Goal: Task Accomplishment & Management: Manage account settings

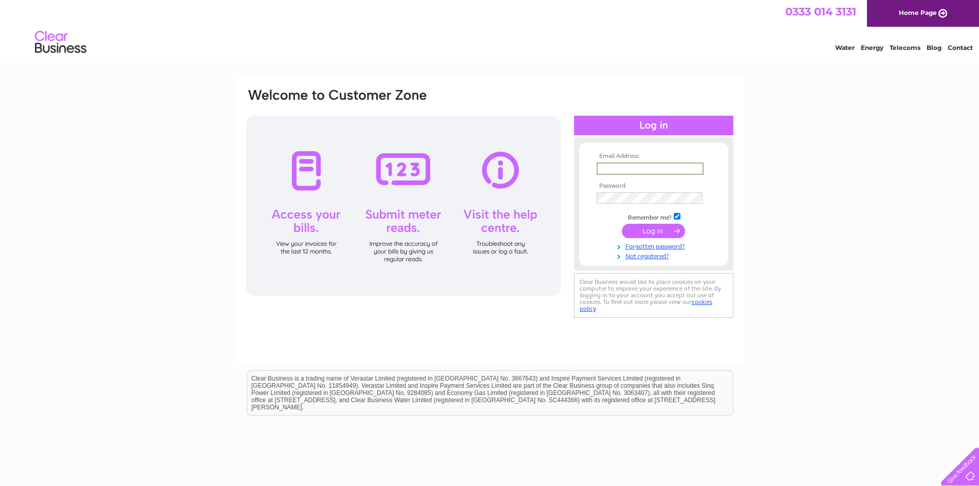
click at [600, 168] on input "text" at bounding box center [650, 168] width 107 height 12
type input "janembowes@gmail.com"
click at [660, 227] on input "submit" at bounding box center [653, 231] width 63 height 14
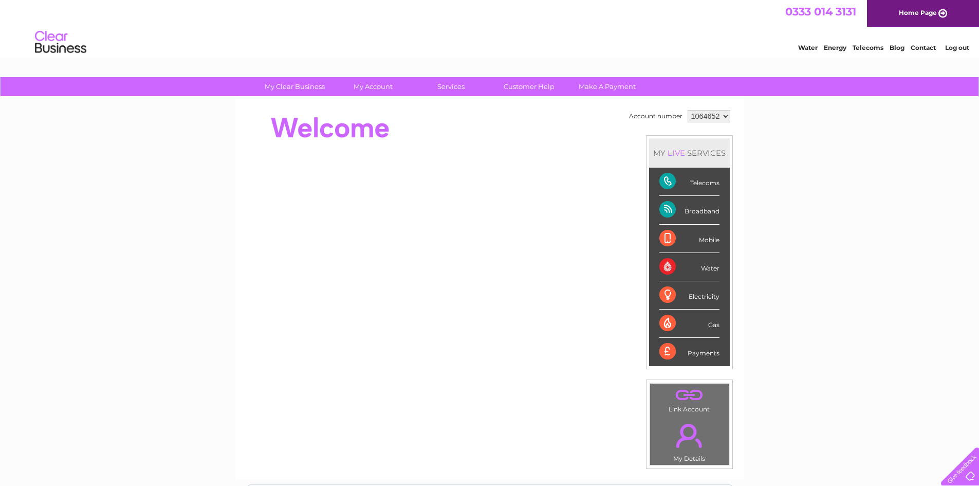
click at [723, 114] on select "1064652 1145719" at bounding box center [709, 116] width 43 height 12
select select "1145719"
click at [688, 110] on select "1064652 1145719" at bounding box center [709, 116] width 43 height 12
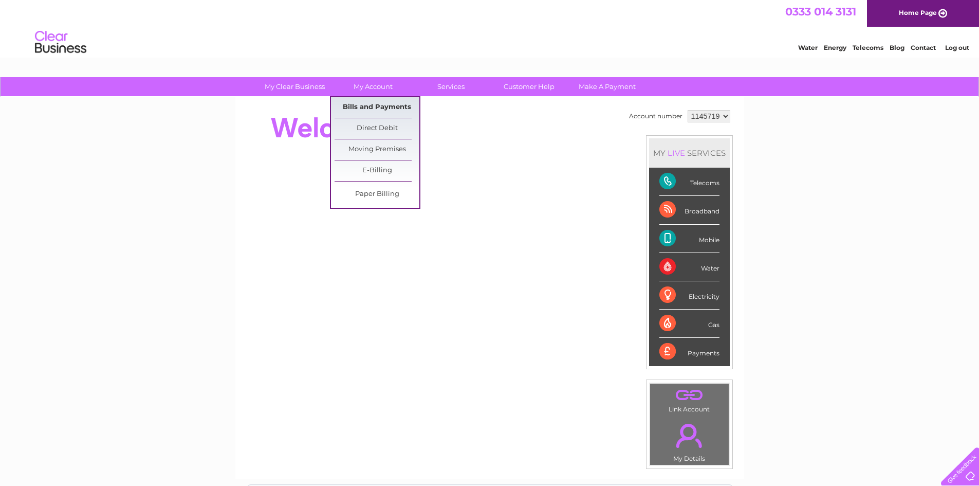
click at [374, 102] on link "Bills and Payments" at bounding box center [377, 107] width 85 height 21
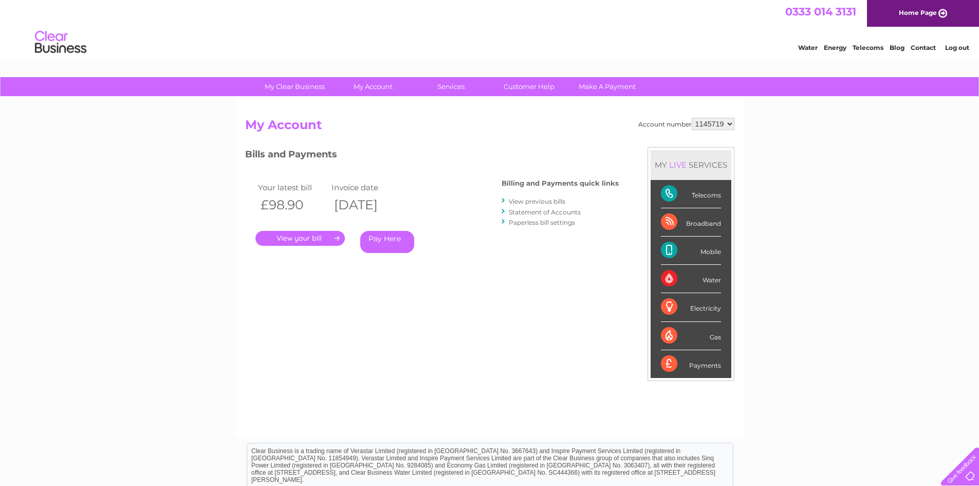
click at [552, 211] on link "Statement of Accounts" at bounding box center [545, 212] width 72 height 8
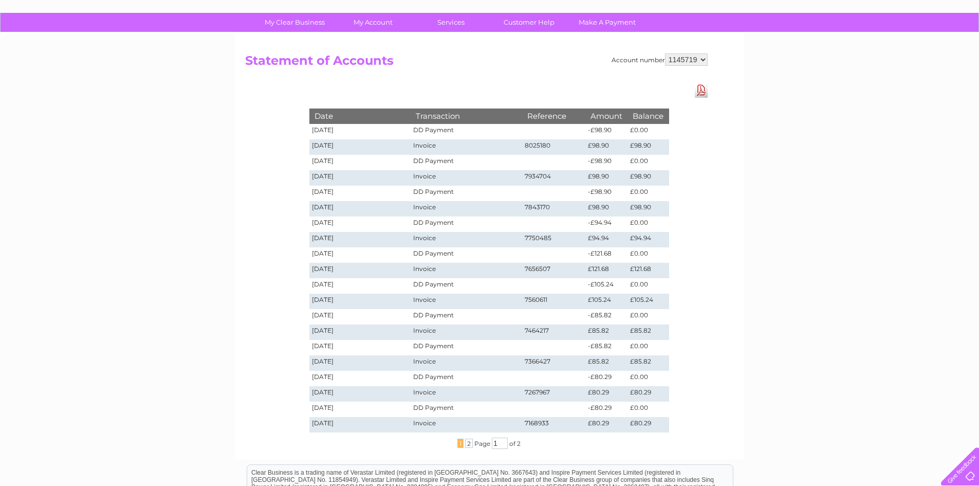
scroll to position [206, 0]
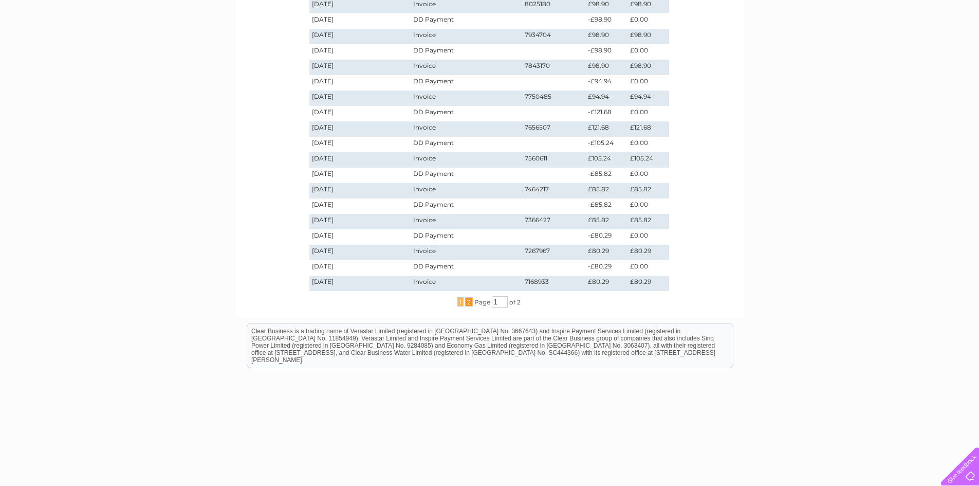
click at [468, 304] on span "2" at bounding box center [469, 301] width 8 height 9
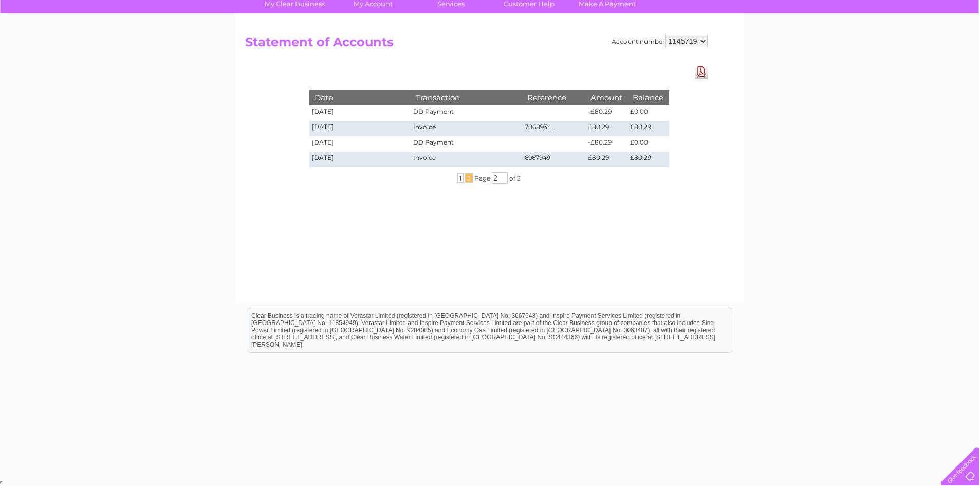
click at [455, 177] on div "... 1 2 ... Page 2 of 2" at bounding box center [489, 177] width 411 height 11
drag, startPoint x: 503, startPoint y: 177, endPoint x: 495, endPoint y: 177, distance: 8.2
click at [495, 177] on input "2" at bounding box center [500, 177] width 16 height 11
type input "1"
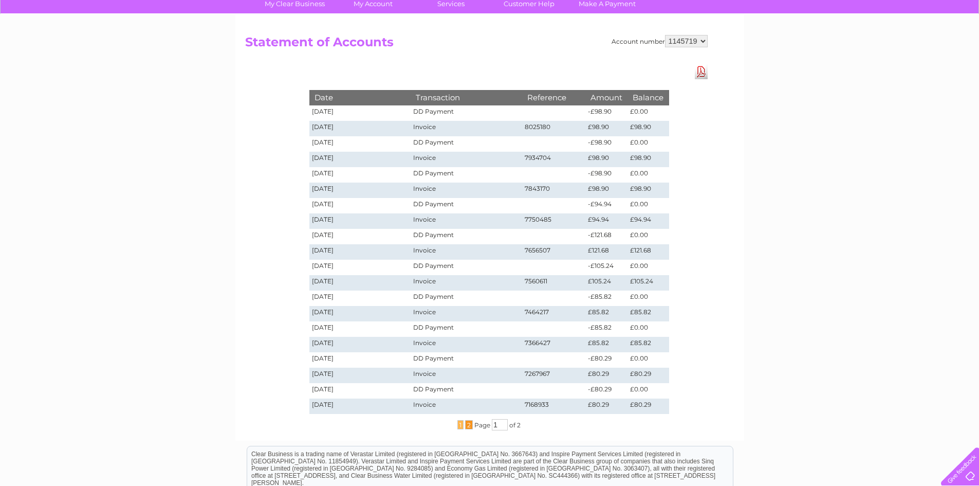
click at [468, 425] on span "2" at bounding box center [469, 424] width 8 height 9
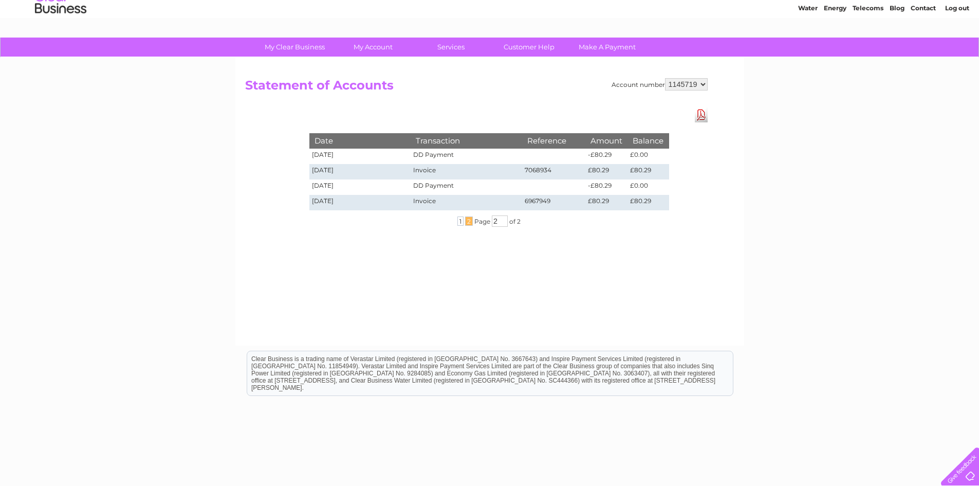
scroll to position [0, 0]
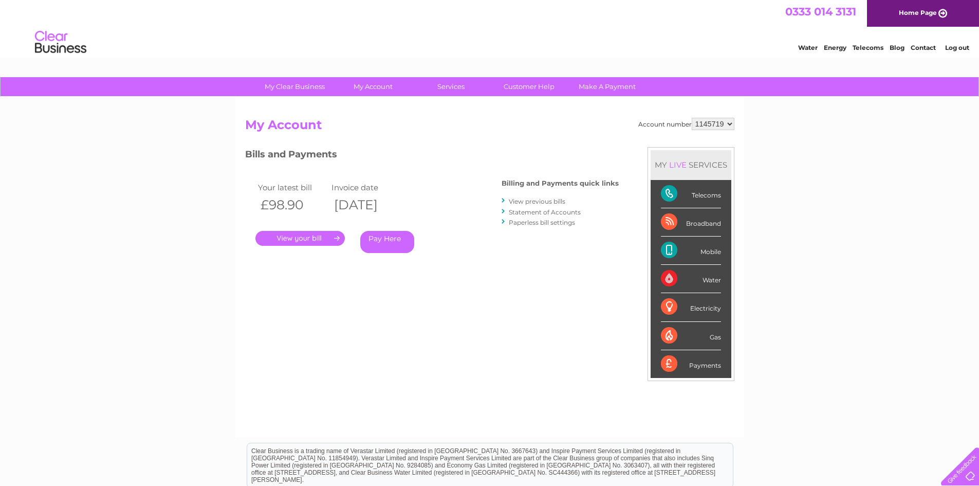
click at [543, 200] on link "View previous bills" at bounding box center [537, 201] width 57 height 8
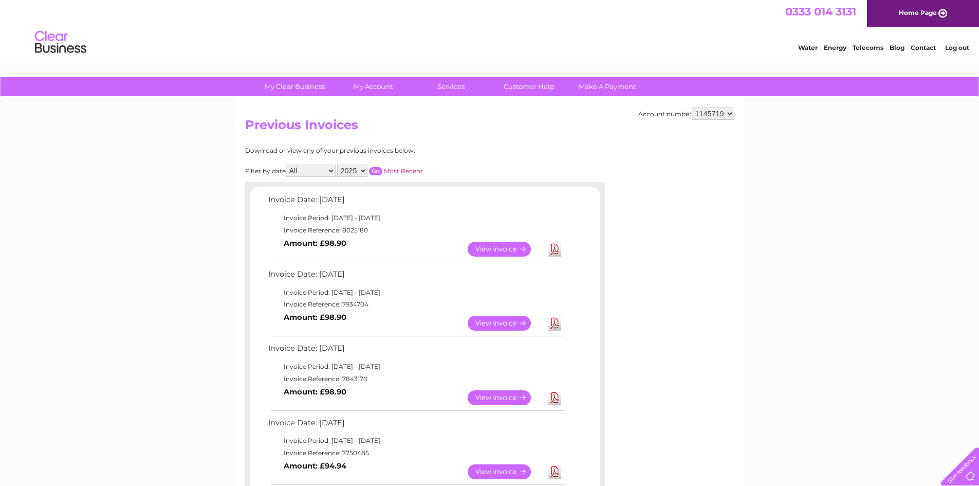
click at [364, 169] on select "2025 2024 2023 2022" at bounding box center [352, 170] width 30 height 12
click at [338, 164] on select "2025 2024 2023 2022" at bounding box center [352, 170] width 30 height 12
click at [372, 169] on input "button" at bounding box center [375, 171] width 13 height 8
click at [364, 168] on select "2025 2024 2023 2022" at bounding box center [352, 170] width 30 height 12
click at [338, 164] on select "2025 2024 2023 2022" at bounding box center [352, 170] width 30 height 12
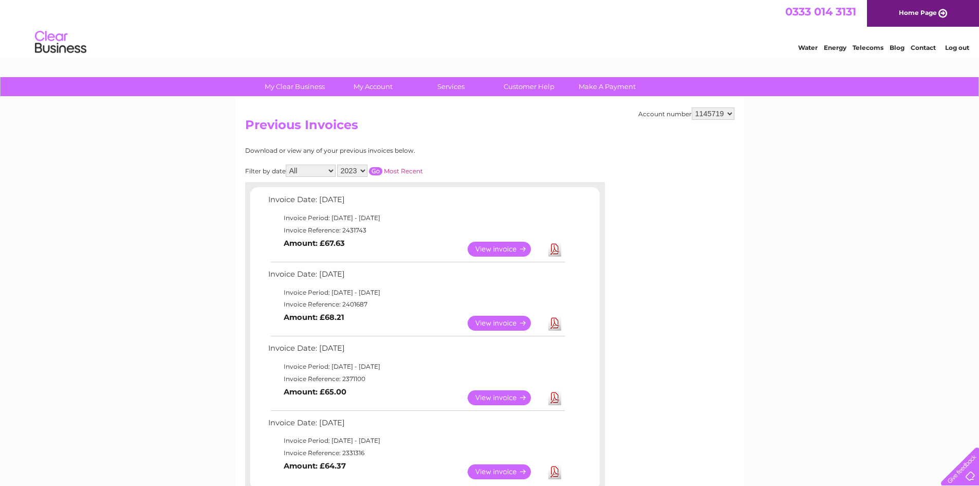
click at [377, 168] on input "button" at bounding box center [375, 171] width 13 height 8
click at [364, 169] on select "2025 2024 2023 2022" at bounding box center [352, 170] width 30 height 12
select select "2024"
click at [338, 164] on select "2025 2024 2023 2022" at bounding box center [352, 170] width 30 height 12
click at [380, 168] on input "button" at bounding box center [375, 171] width 13 height 8
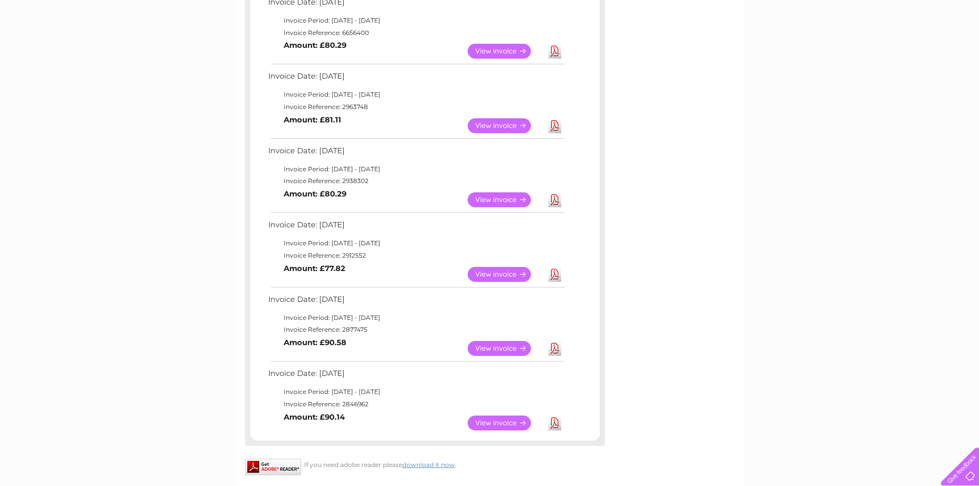
scroll to position [668, 0]
